Goal: Information Seeking & Learning: Learn about a topic

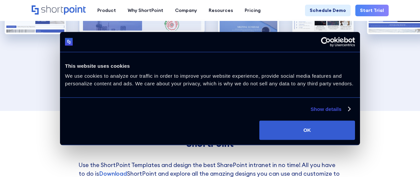
scroll to position [1231, 0]
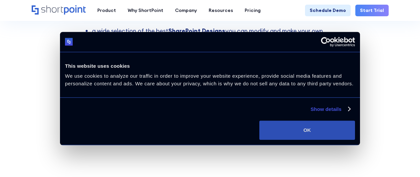
click at [326, 132] on button "OK" at bounding box center [307, 130] width 96 height 19
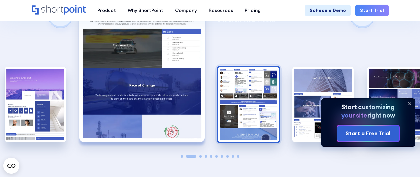
scroll to position [901, 0]
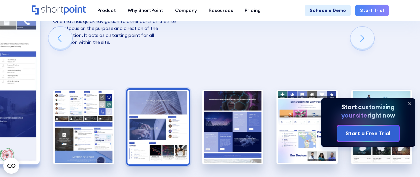
click at [129, 98] on img "4 / 10" at bounding box center [158, 127] width 61 height 75
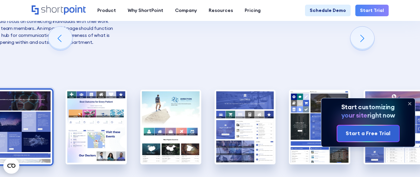
click at [7, 105] on img "5 / 10" at bounding box center [21, 127] width 61 height 75
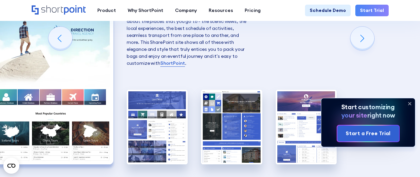
click at [15, 103] on img "7 / 10" at bounding box center [50, 88] width 125 height 154
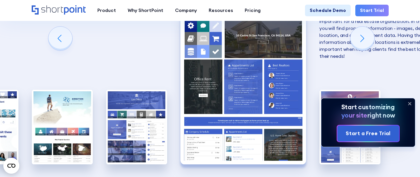
click at [235, 116] on img "9 / 10" at bounding box center [242, 88] width 125 height 154
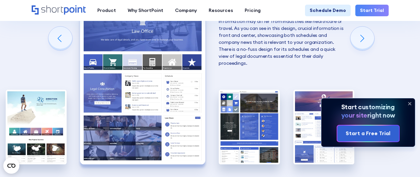
drag, startPoint x: 144, startPoint y: 155, endPoint x: 242, endPoint y: 149, distance: 98.4
click at [242, 151] on div "10 Best Intranet Page Examples You Can Use Below you will find a series of the …" at bounding box center [210, 43] width 420 height 398
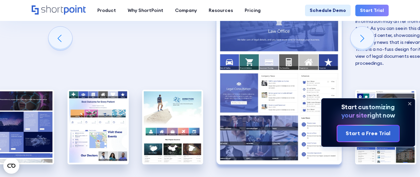
click at [265, 121] on img "8 / 10" at bounding box center [278, 88] width 125 height 154
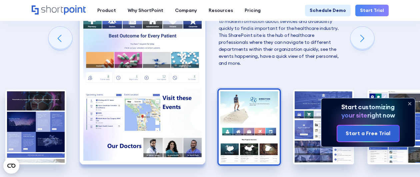
click at [231, 117] on img "7 / 10" at bounding box center [248, 127] width 61 height 75
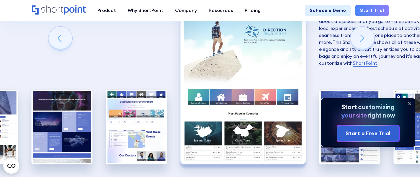
click at [288, 113] on img "7 / 10" at bounding box center [242, 88] width 125 height 154
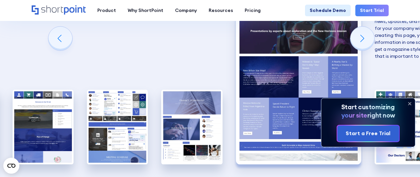
click at [329, 113] on body "Consent Details [#IABV2SETTINGS#] About This website uses cookies We use cookie…" at bounding box center [210, 152] width 420 height 2107
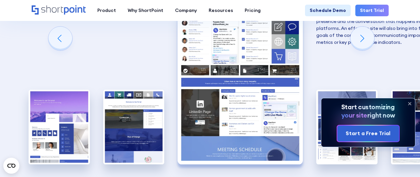
click at [279, 114] on img "3 / 10" at bounding box center [239, 88] width 125 height 154
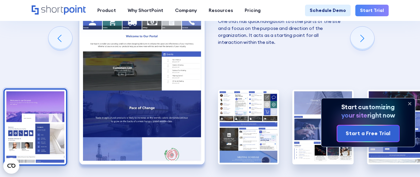
click at [43, 110] on img "1 / 10" at bounding box center [35, 127] width 61 height 75
